Goal: Find contact information: Find contact information

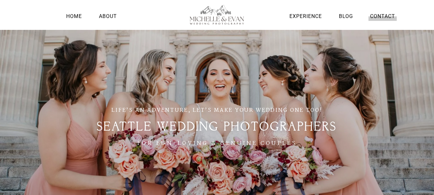
click at [381, 17] on link "Contact" at bounding box center [383, 16] width 28 height 9
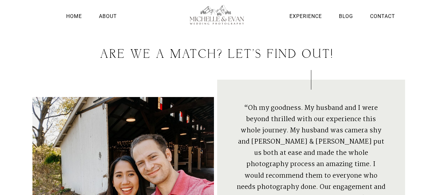
drag, startPoint x: 0, startPoint y: 0, endPoint x: 160, endPoint y: 32, distance: 163.5
click at [161, 40] on div at bounding box center [216, 41] width 369 height 16
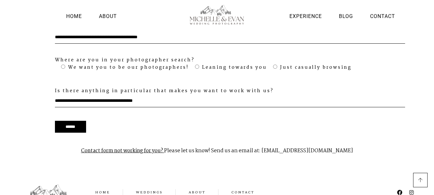
scroll to position [660, 0]
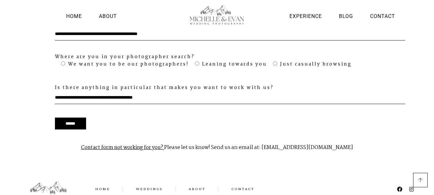
drag, startPoint x: 348, startPoint y: 138, endPoint x: 264, endPoint y: 139, distance: 83.9
click at [264, 139] on p "Contact form not working for you? Please let us know! Send us an email at: mich…" at bounding box center [216, 148] width 369 height 20
click at [425, 183] on link at bounding box center [420, 180] width 14 height 14
click at [417, 179] on link at bounding box center [420, 180] width 14 height 14
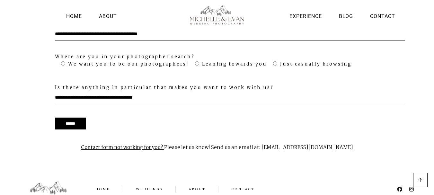
click at [401, 187] on icon at bounding box center [399, 189] width 5 height 5
